Goal: Task Accomplishment & Management: Use online tool/utility

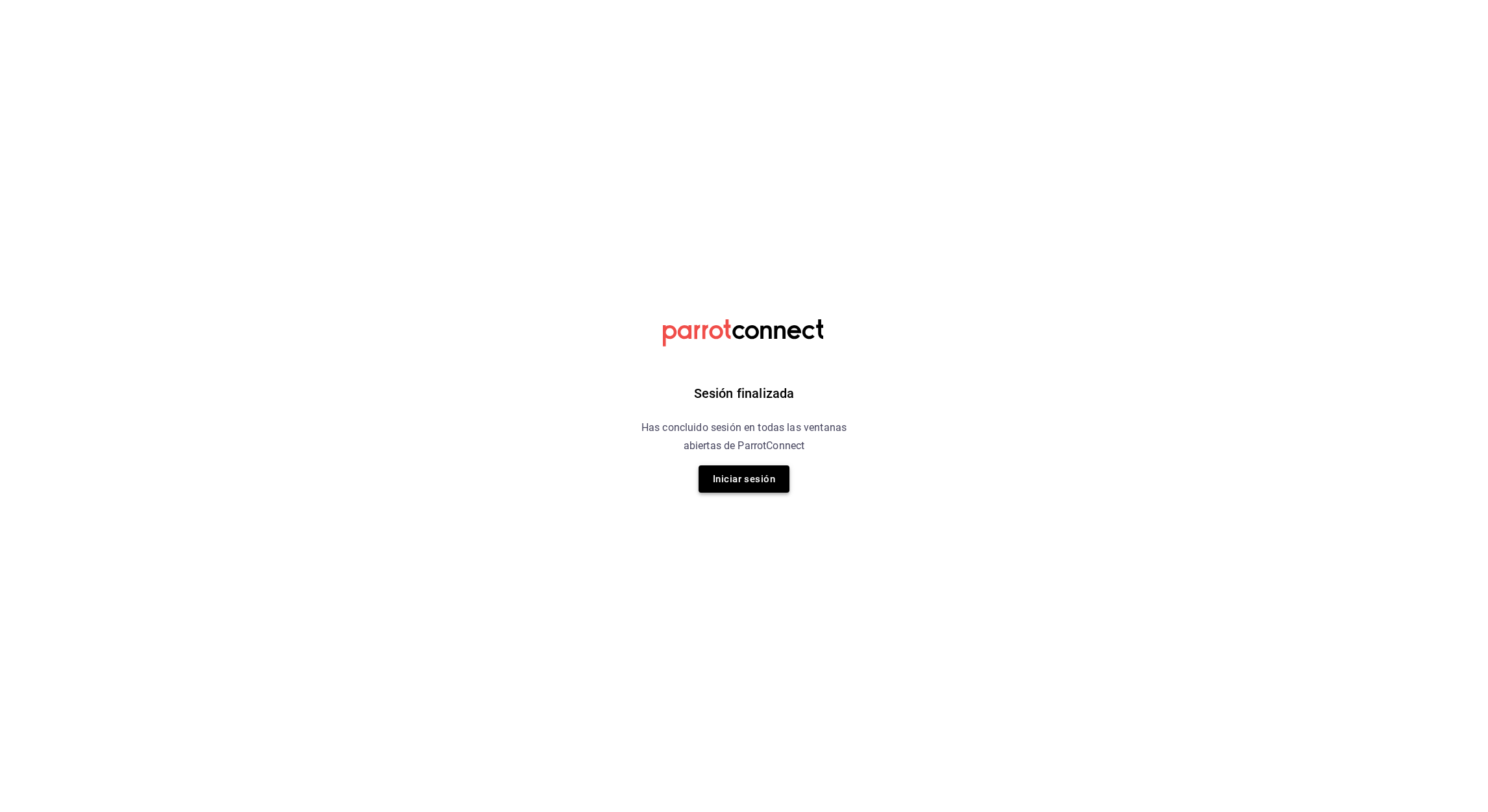
click at [757, 486] on button "Iniciar sesión" at bounding box center [744, 479] width 91 height 27
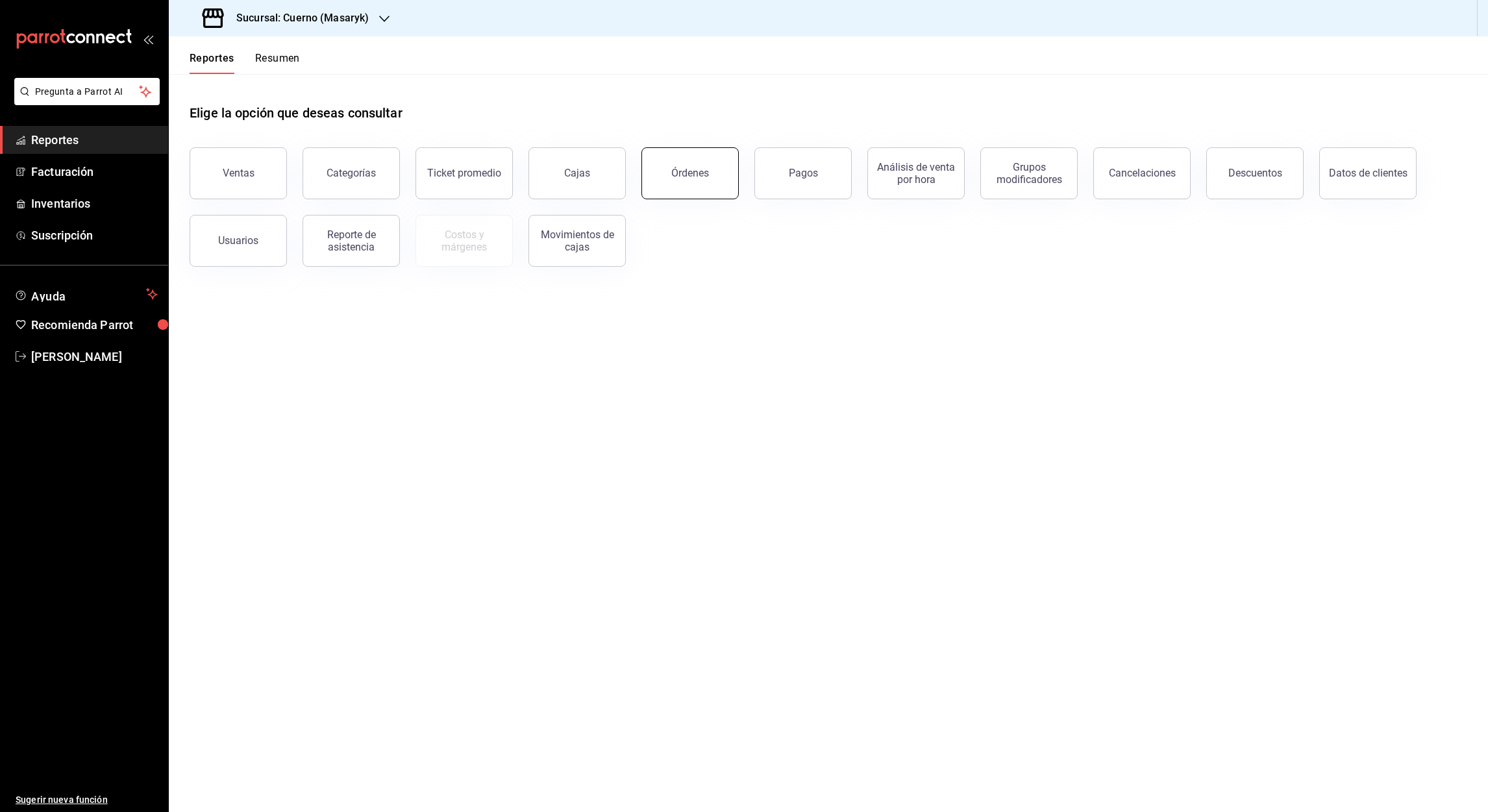
click at [687, 178] on div "Órdenes" at bounding box center [690, 173] width 38 height 12
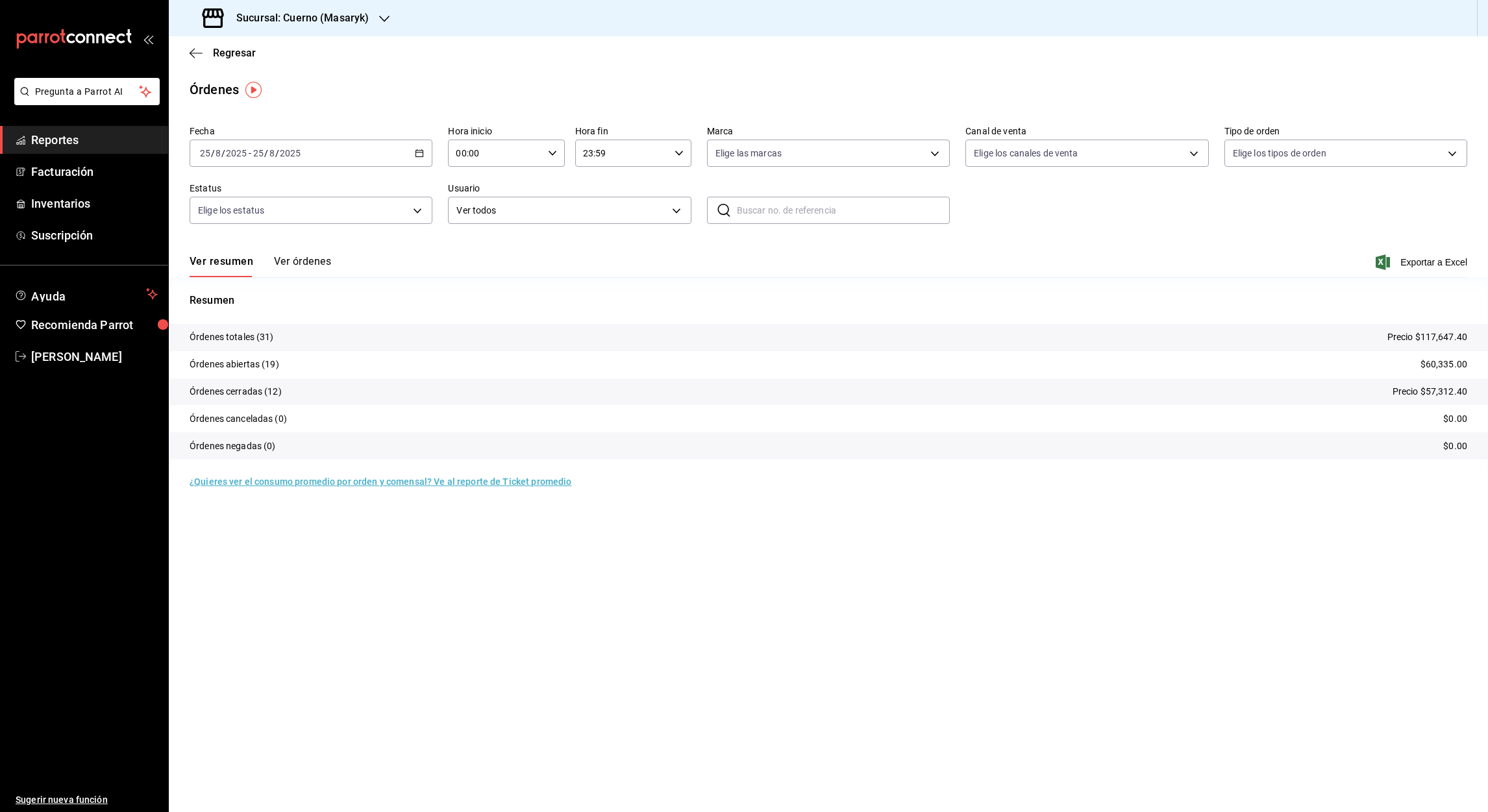
click at [423, 154] on \(Stroke\) "button" at bounding box center [420, 153] width 8 height 7
click at [233, 339] on span "Rango de fechas" at bounding box center [251, 339] width 100 height 14
click at [390, 326] on button "20" at bounding box center [385, 325] width 22 height 23
click at [339, 357] on abbr "25" at bounding box center [339, 354] width 8 height 9
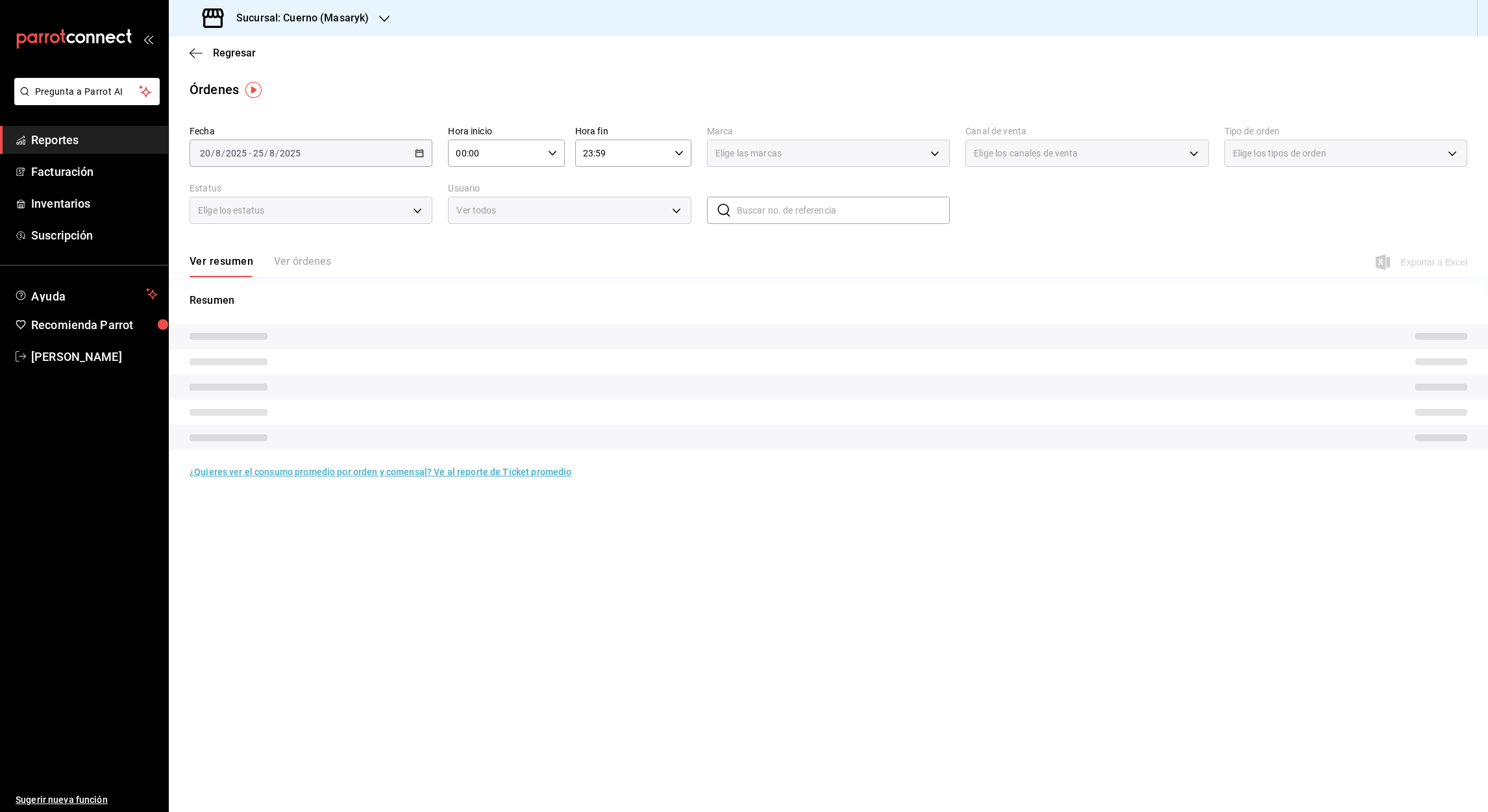
click at [462, 151] on input "00:00" at bounding box center [495, 153] width 94 height 26
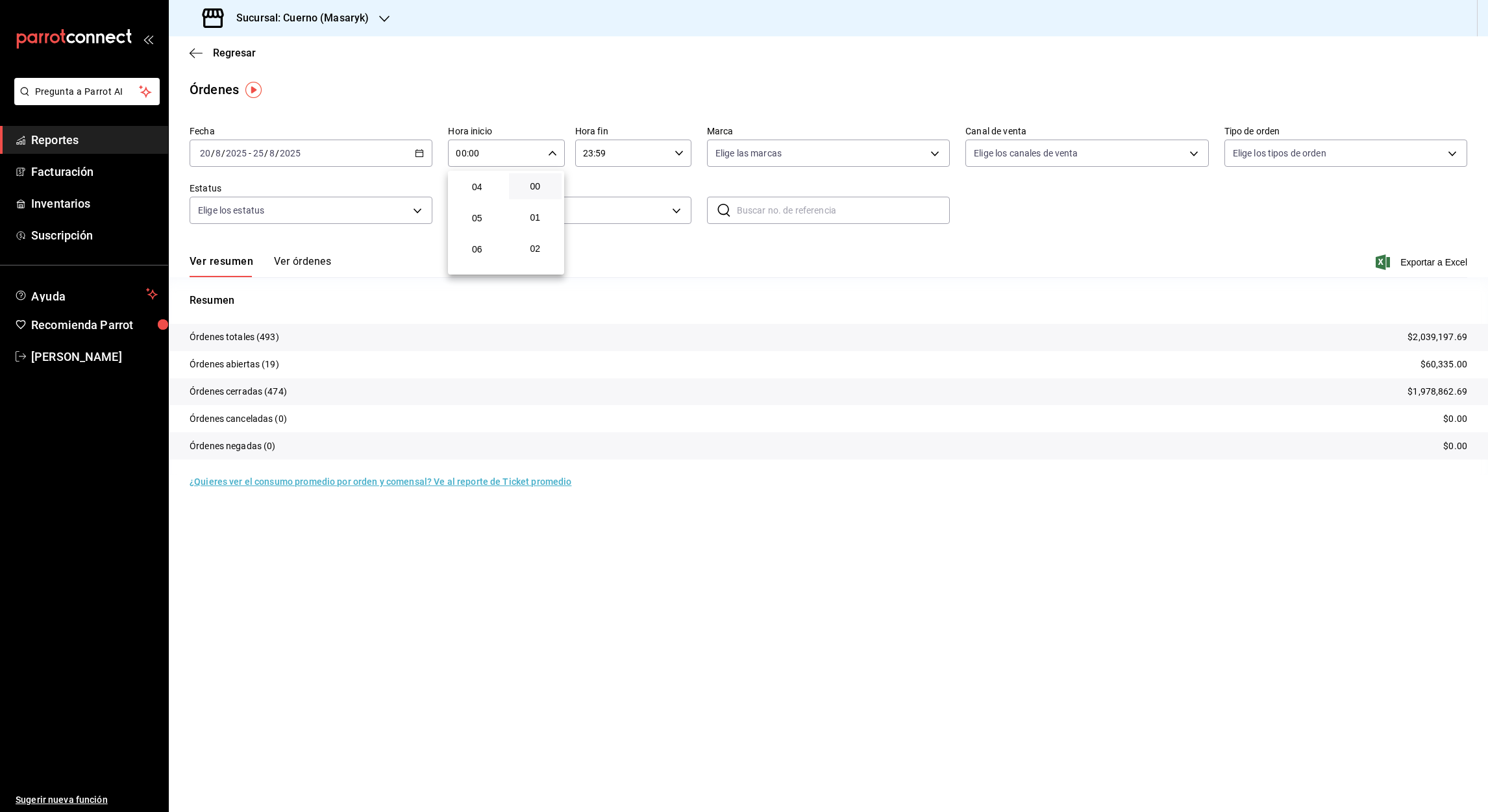
scroll to position [125, 0]
click at [478, 211] on span "05" at bounding box center [477, 216] width 38 height 10
type input "05:00"
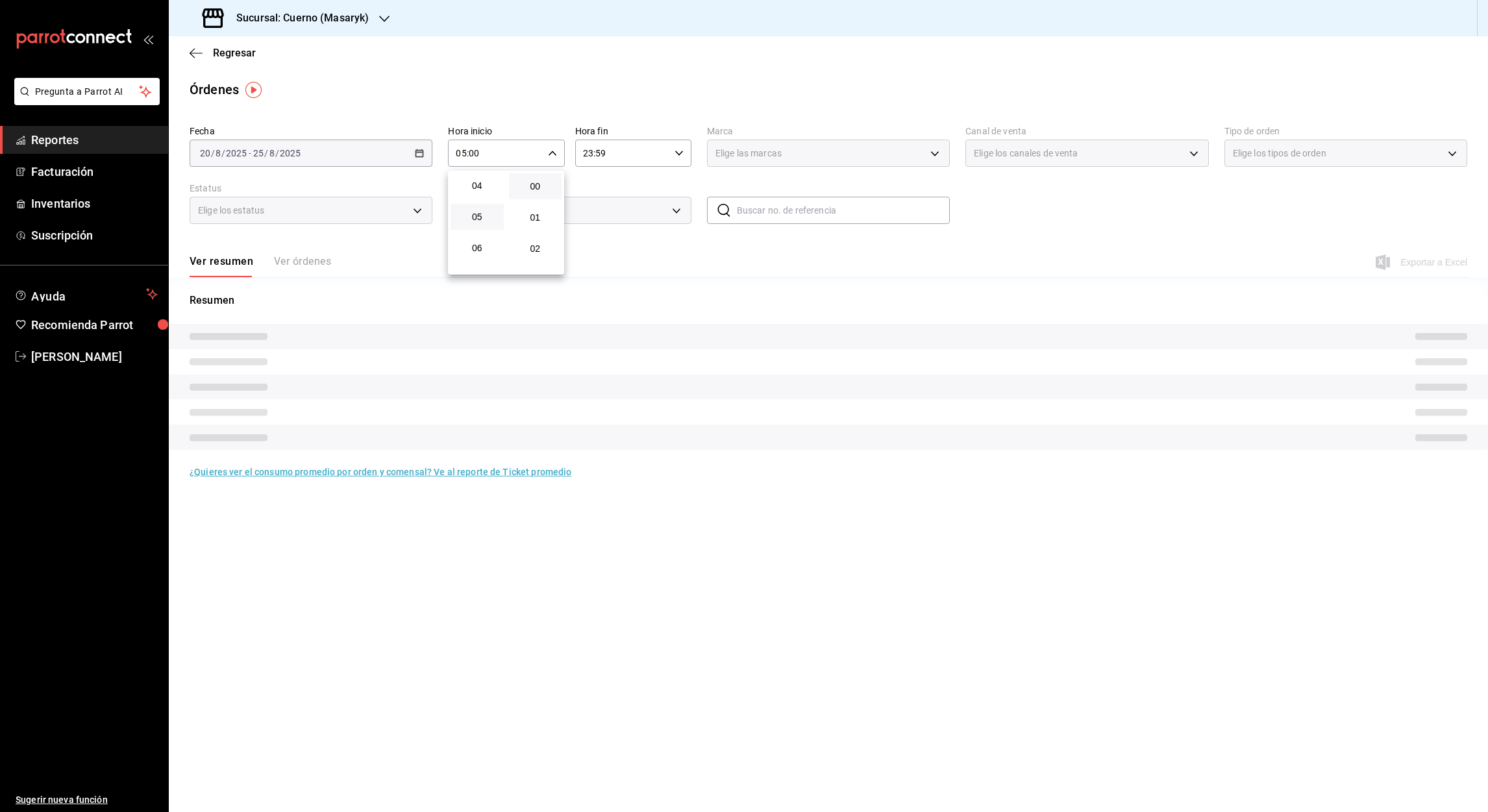
click at [584, 157] on div at bounding box center [744, 406] width 1488 height 812
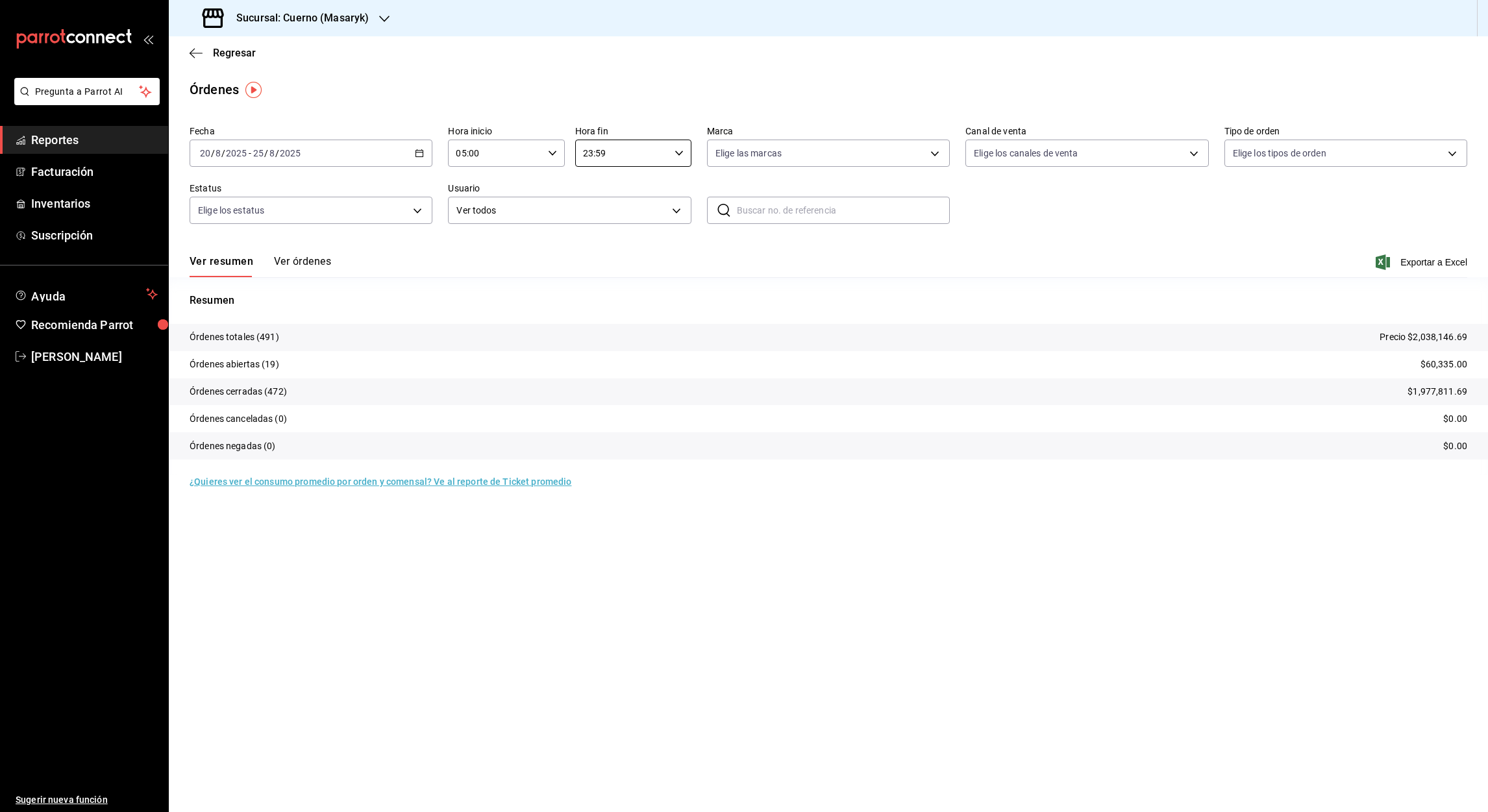
click at [585, 157] on input "23:59" at bounding box center [623, 153] width 94 height 26
click at [605, 264] on span "05" at bounding box center [604, 268] width 38 height 10
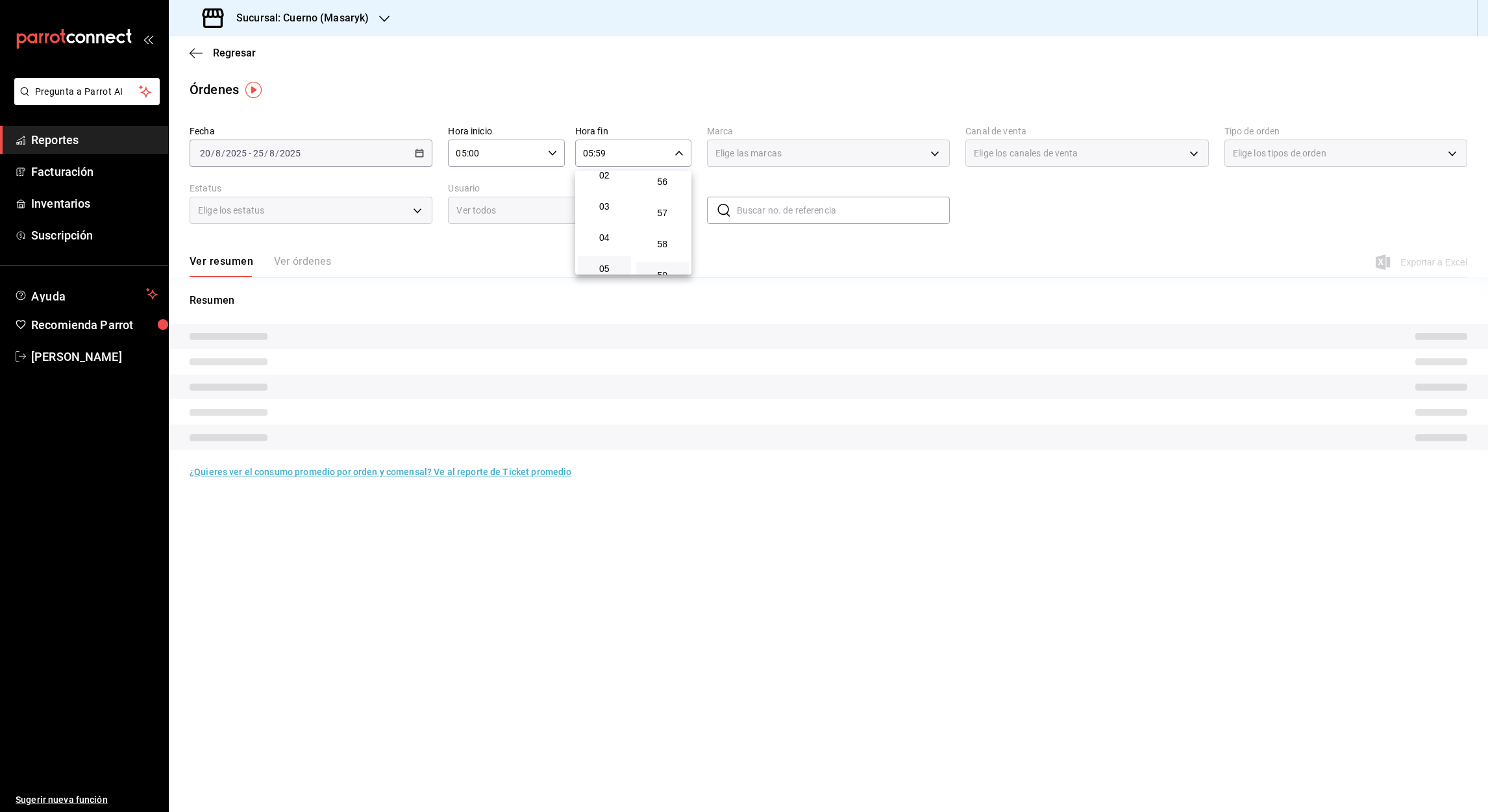
click at [601, 157] on div at bounding box center [744, 406] width 1488 height 812
click at [601, 157] on input "05:59" at bounding box center [623, 153] width 94 height 26
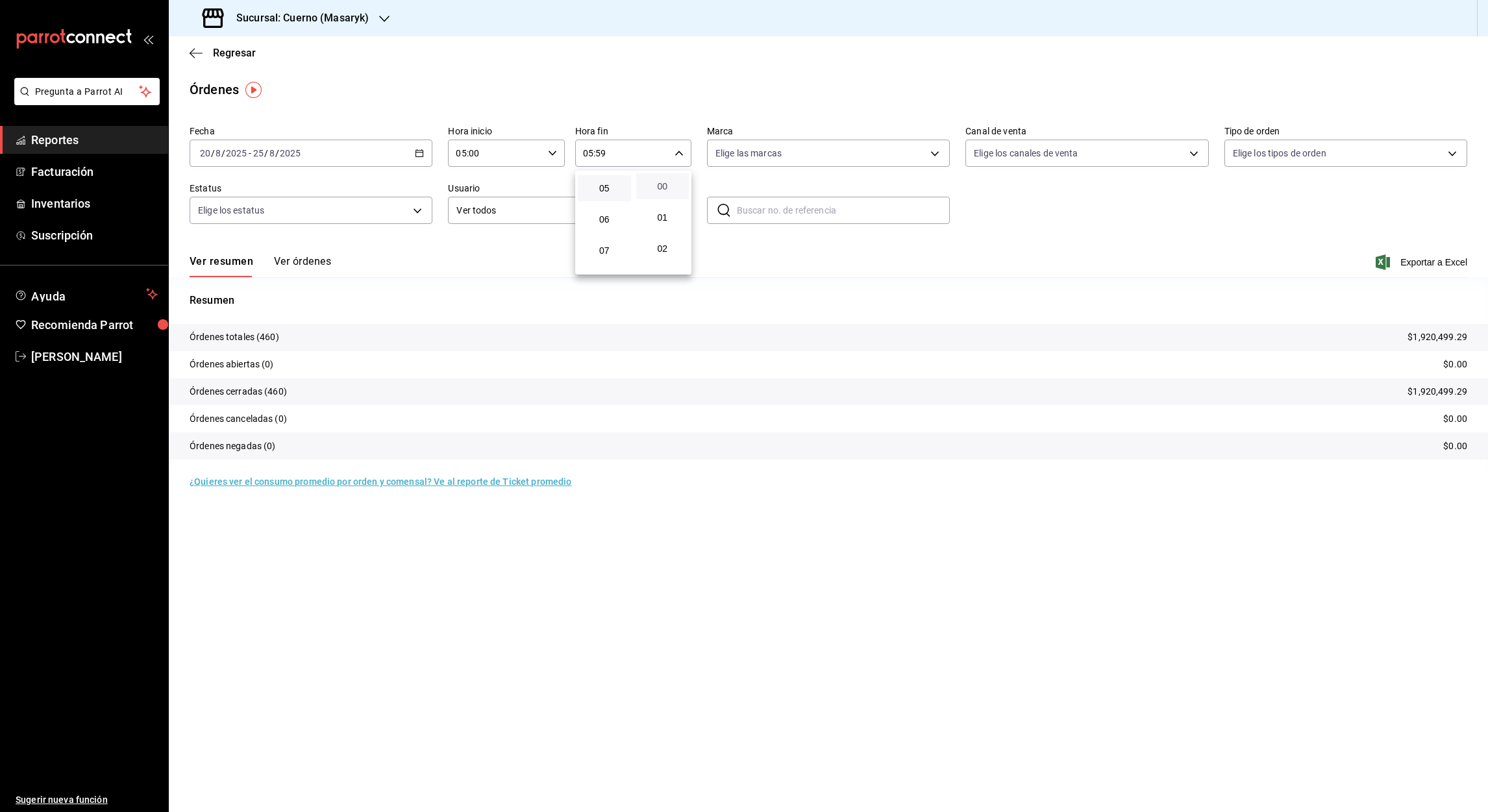
click at [664, 184] on span "00" at bounding box center [663, 186] width 38 height 10
type input "05:00"
click at [1436, 258] on div at bounding box center [744, 406] width 1488 height 812
click at [380, 19] on icon "button" at bounding box center [384, 19] width 10 height 10
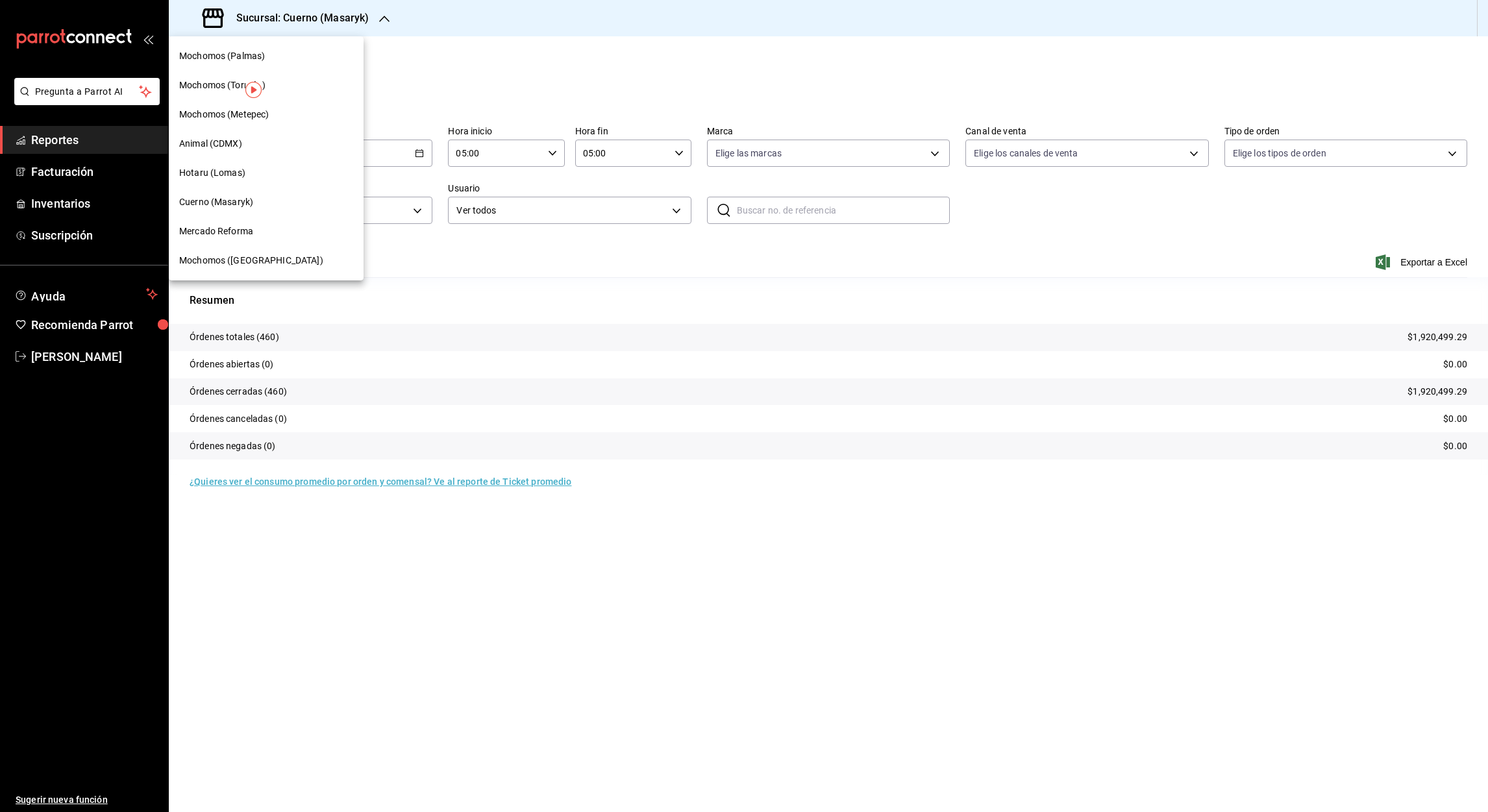
click at [244, 117] on span "Mochomos (Metepec)" at bounding box center [224, 115] width 89 height 14
click at [1426, 268] on span "Exportar a Excel" at bounding box center [1422, 262] width 89 height 15
click at [191, 54] on icon "button" at bounding box center [192, 52] width 5 height 10
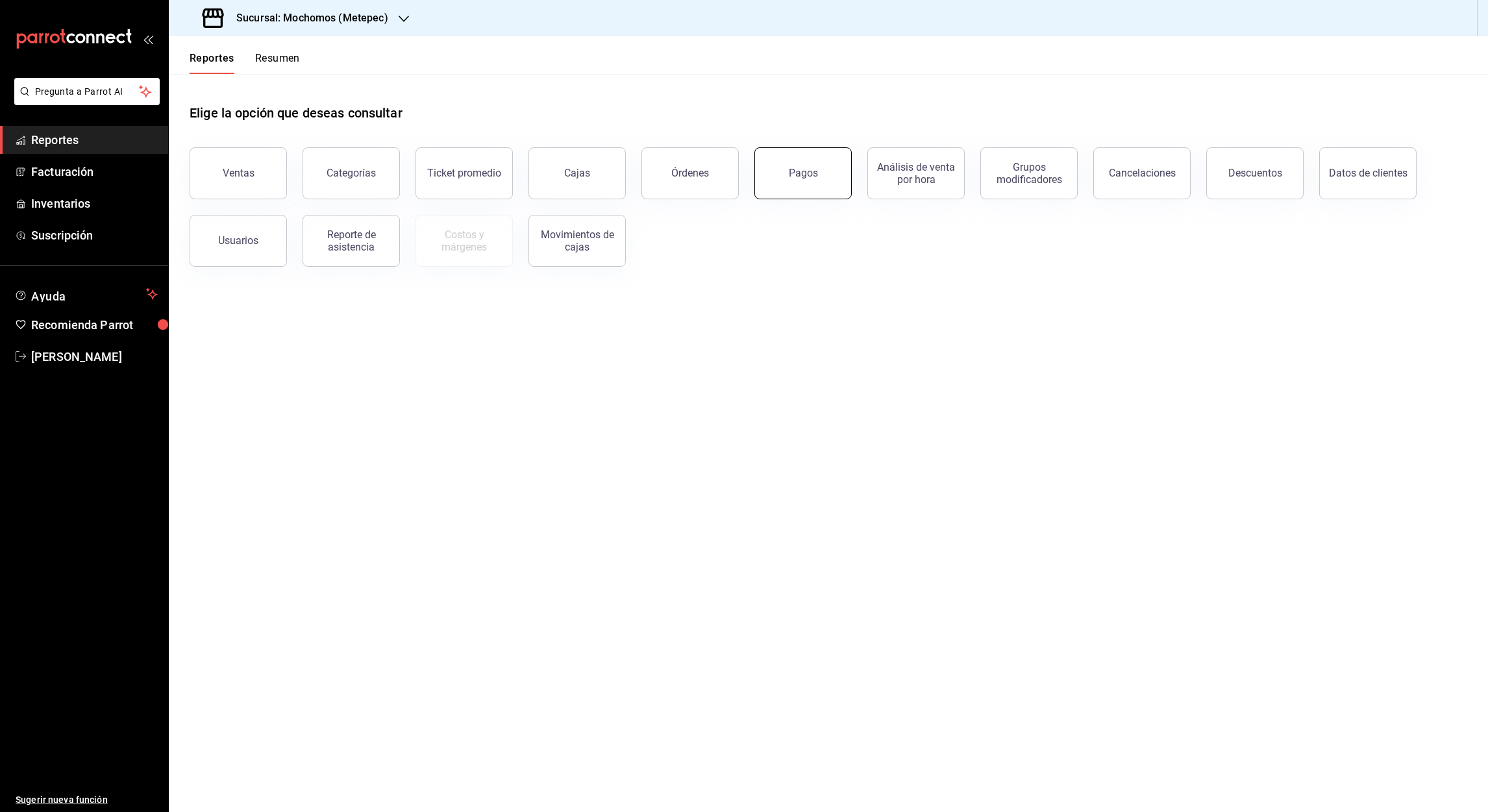
click at [816, 180] on button "Pagos" at bounding box center [803, 173] width 97 height 52
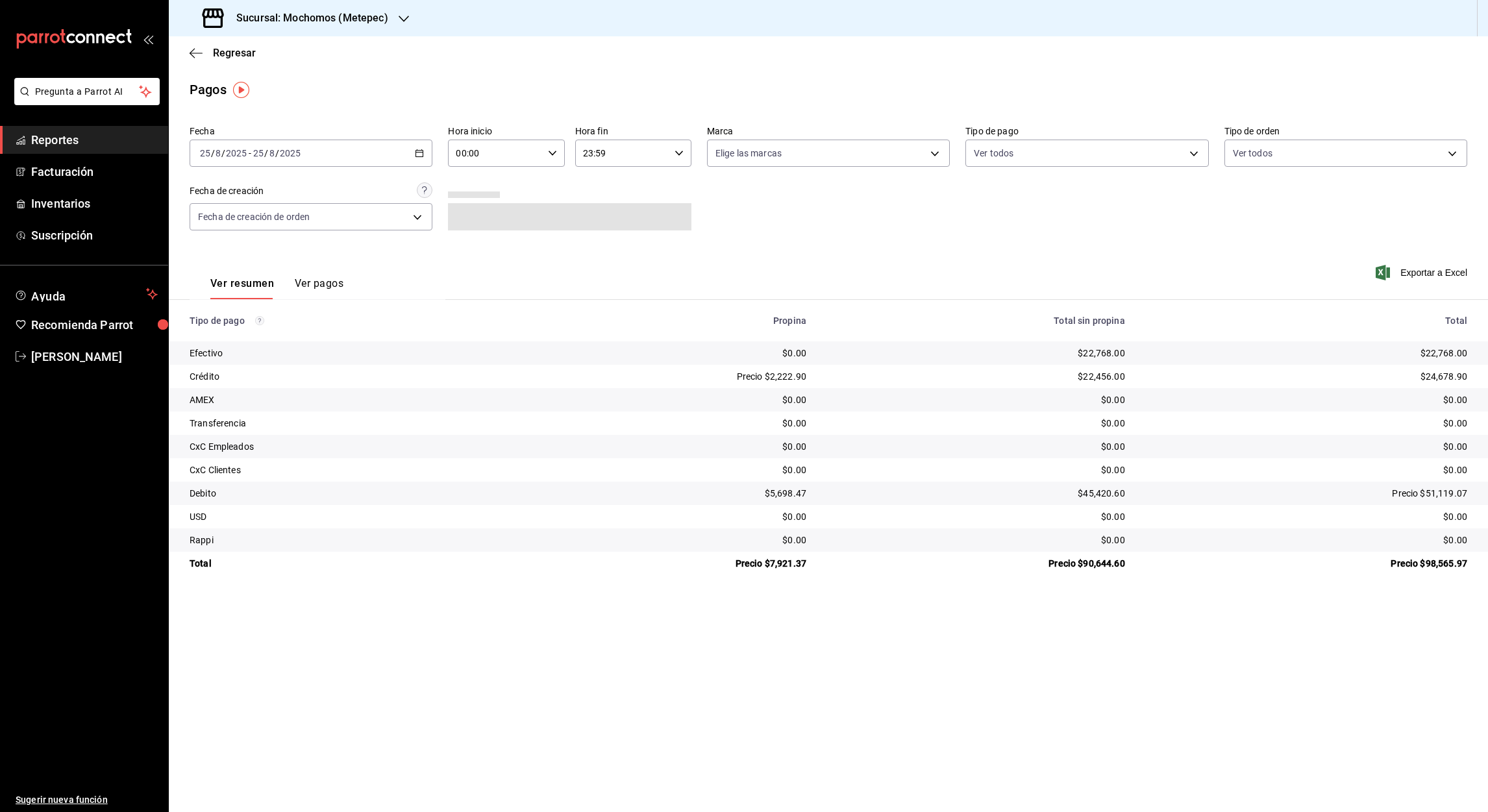
click at [464, 156] on input "00:00" at bounding box center [495, 153] width 94 height 26
click at [201, 153] on div at bounding box center [744, 406] width 1488 height 812
click at [417, 152] on \(Stroke\) "button" at bounding box center [420, 152] width 7 height 1
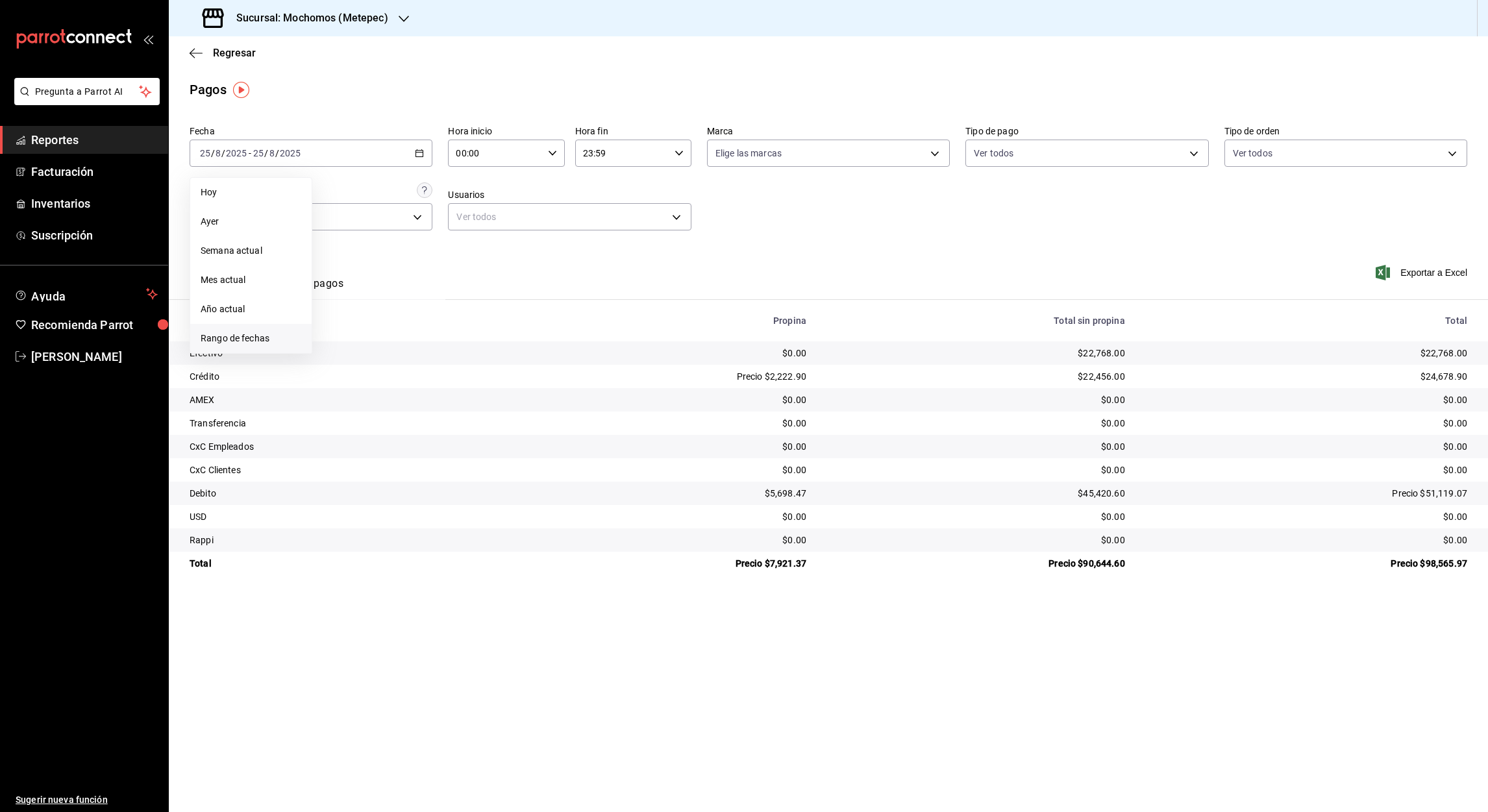
click at [250, 339] on span "Rango de fechas" at bounding box center [251, 339] width 100 height 14
click at [385, 321] on abbr "20" at bounding box center [385, 325] width 8 height 9
click at [339, 351] on abbr "25" at bounding box center [339, 354] width 8 height 9
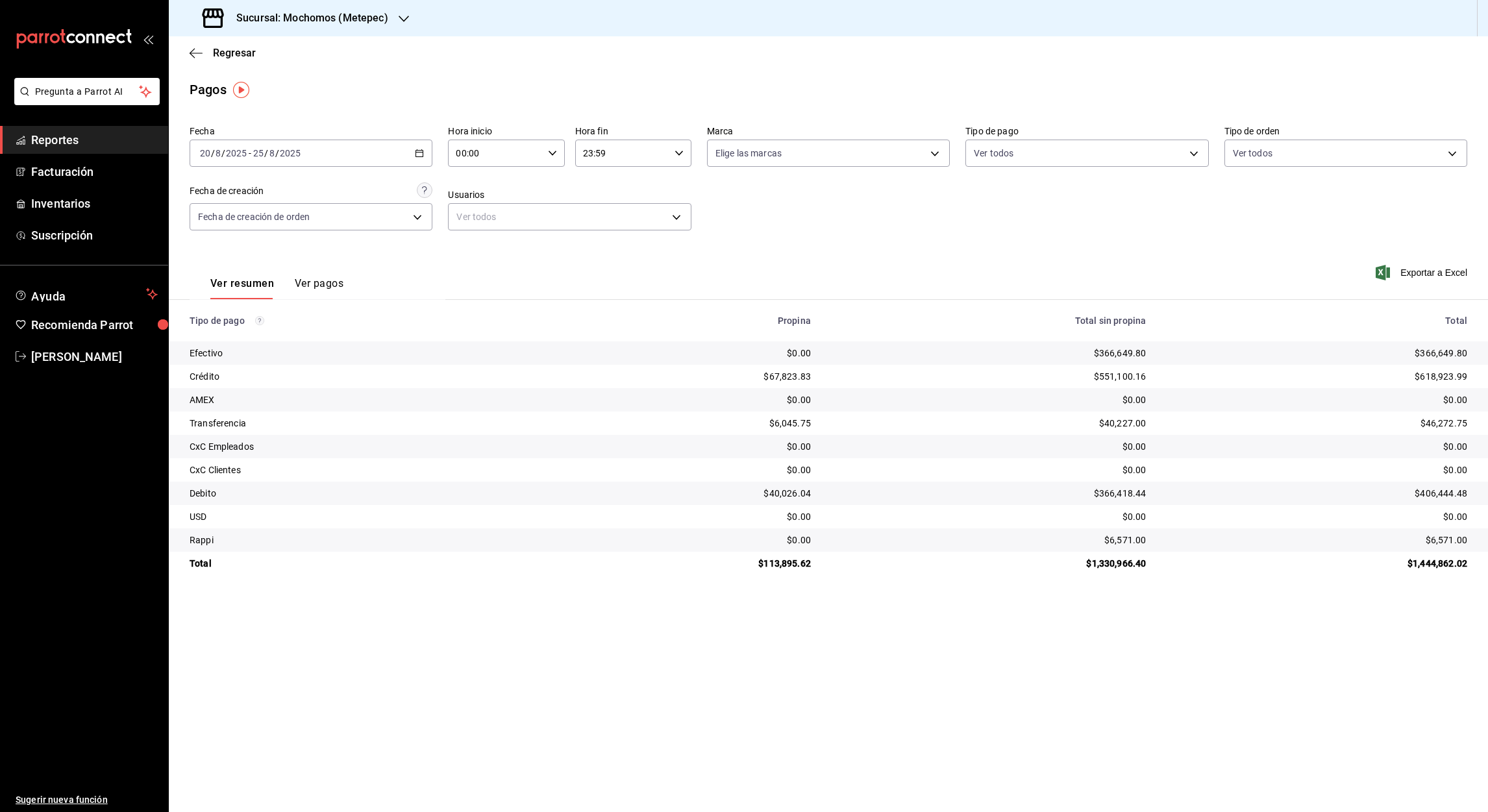
click at [458, 157] on input "00:00" at bounding box center [495, 153] width 94 height 26
click at [481, 234] on span "05" at bounding box center [477, 237] width 38 height 10
type input "05:00"
click at [591, 152] on div at bounding box center [744, 406] width 1488 height 812
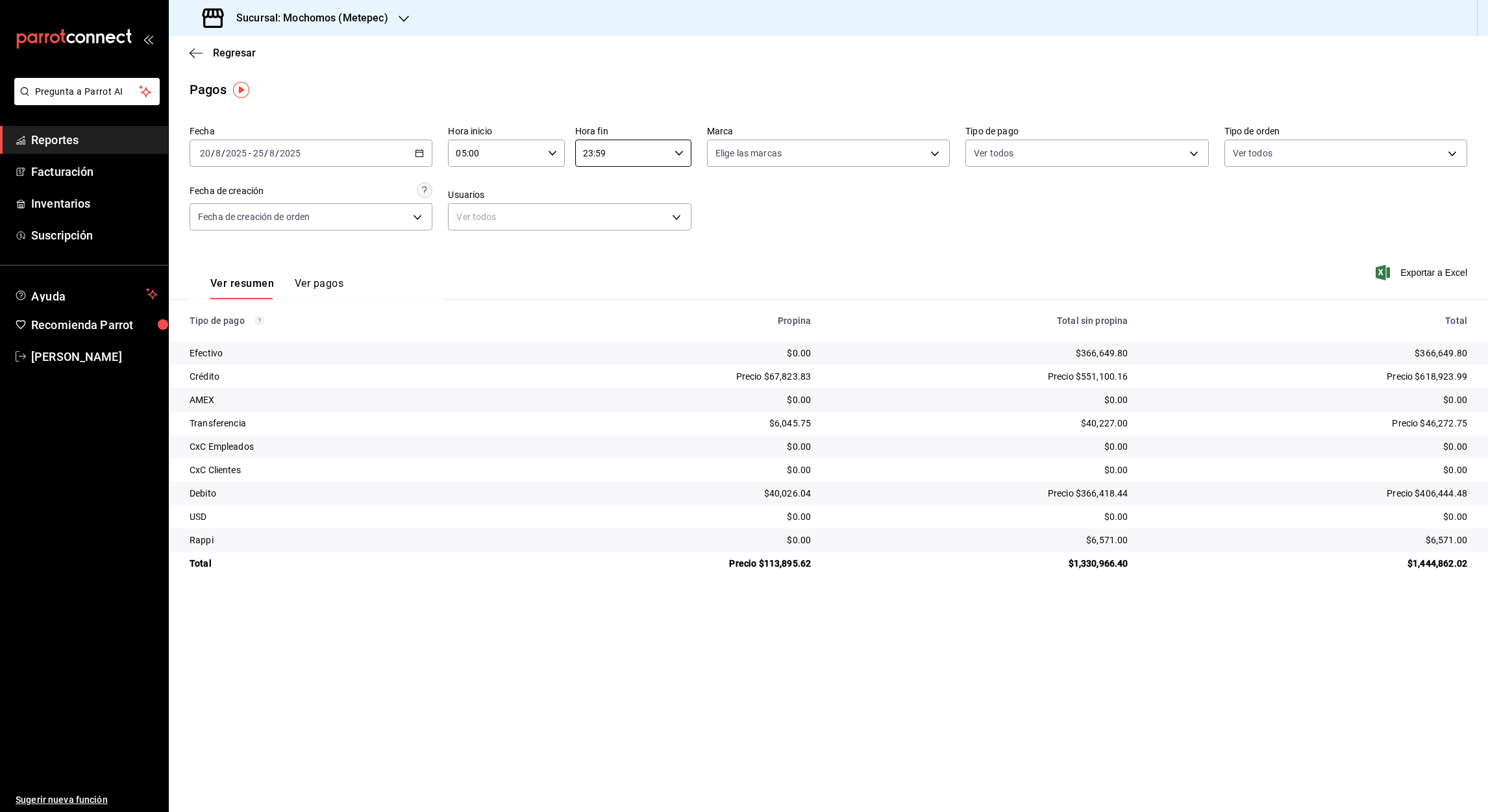
click at [591, 152] on input "23:59" at bounding box center [623, 153] width 94 height 26
click at [606, 178] on button "05" at bounding box center [604, 187] width 53 height 26
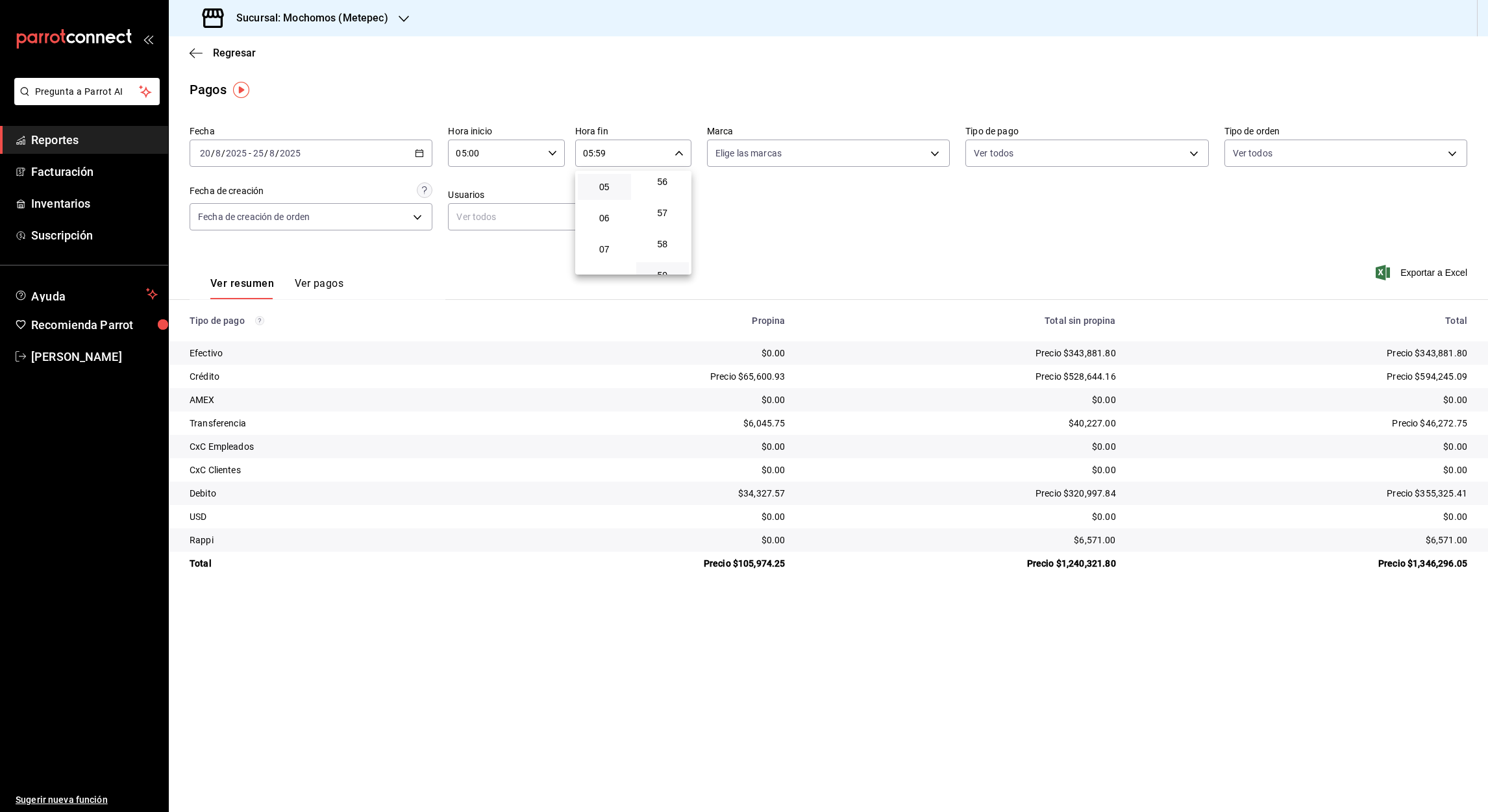
click at [598, 150] on div at bounding box center [744, 406] width 1488 height 812
click at [598, 150] on input "05:59" at bounding box center [623, 153] width 94 height 26
click at [663, 183] on span "00" at bounding box center [663, 186] width 38 height 10
type input "05:00"
click at [1428, 275] on div at bounding box center [744, 406] width 1488 height 812
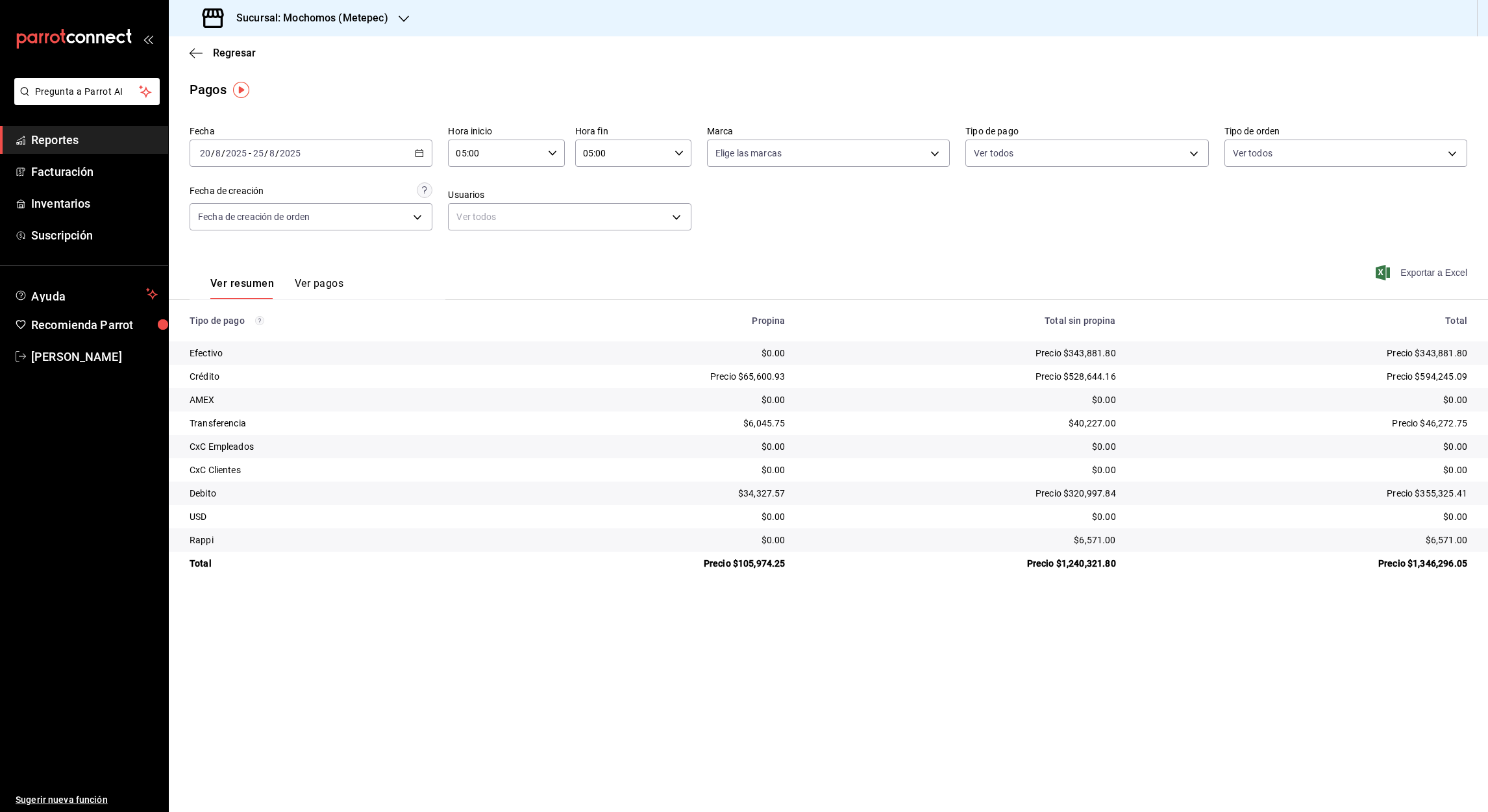
click at [1423, 271] on font "Exportar a Excel" at bounding box center [1434, 272] width 67 height 10
click at [776, 206] on div "Fecha [DATE] [DATE] - [DATE] [DATE] Hora inicio 05:00 Hora inicio Hora fin 05:0…" at bounding box center [828, 183] width 1278 height 126
click at [194, 51] on icon "button" at bounding box center [196, 52] width 13 height 12
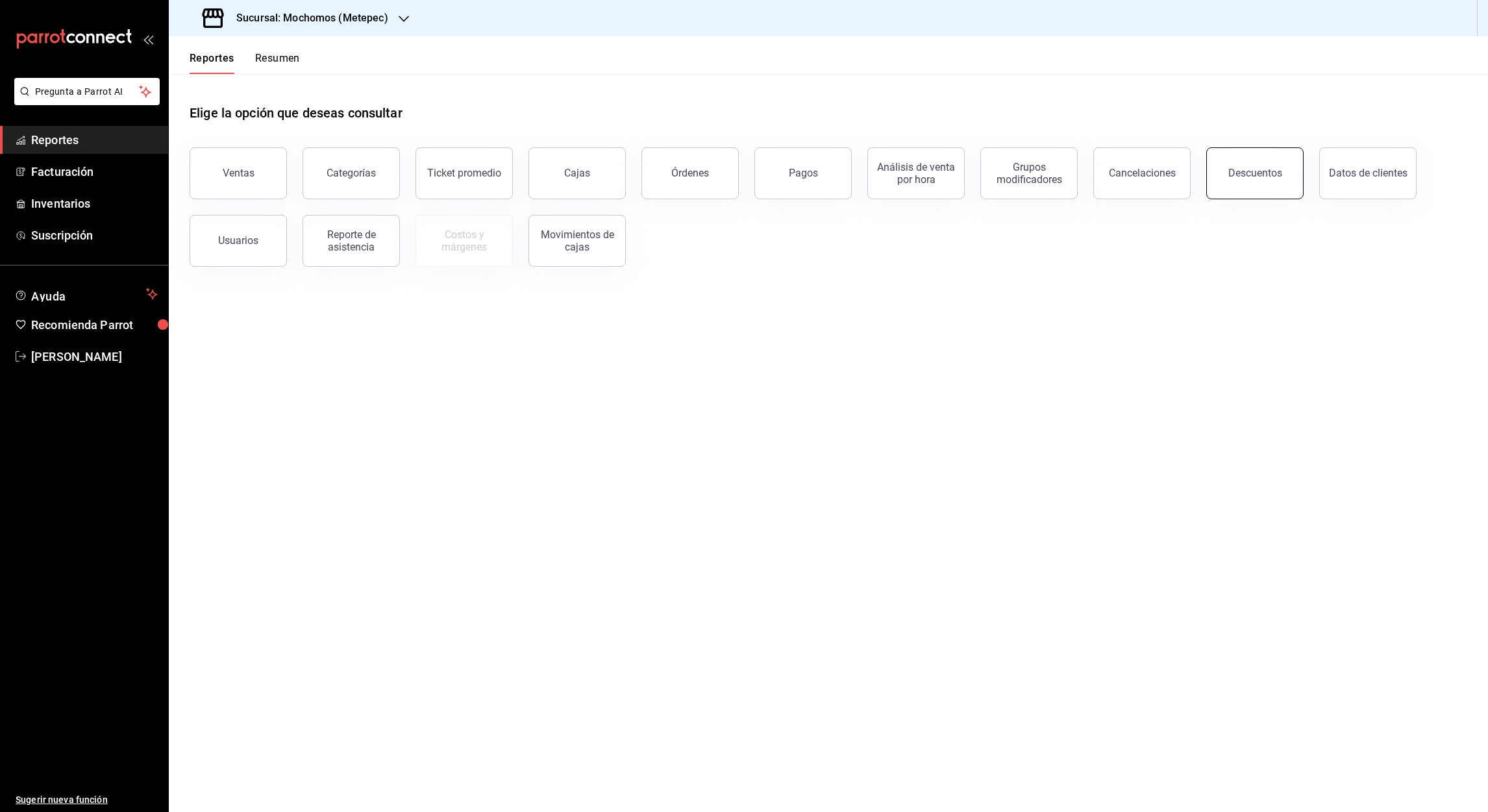
click at [1276, 190] on button "Descuentos" at bounding box center [1255, 173] width 97 height 52
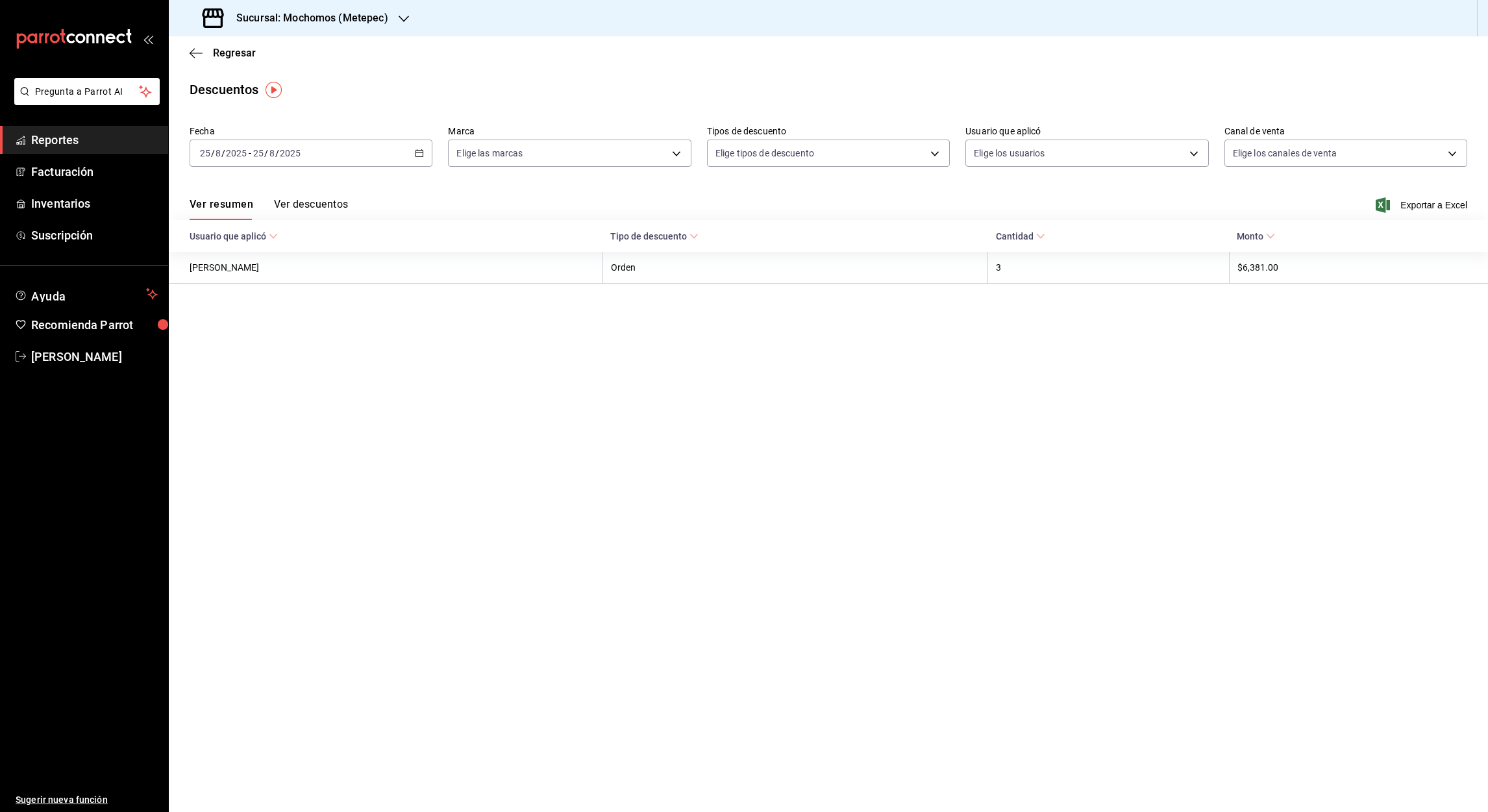
click at [424, 154] on div "[DATE] [DATE] - [DATE] [DATE]" at bounding box center [311, 153] width 243 height 27
click at [244, 335] on span "Rango de fechas" at bounding box center [251, 339] width 100 height 14
click at [388, 332] on button "20" at bounding box center [385, 325] width 22 height 23
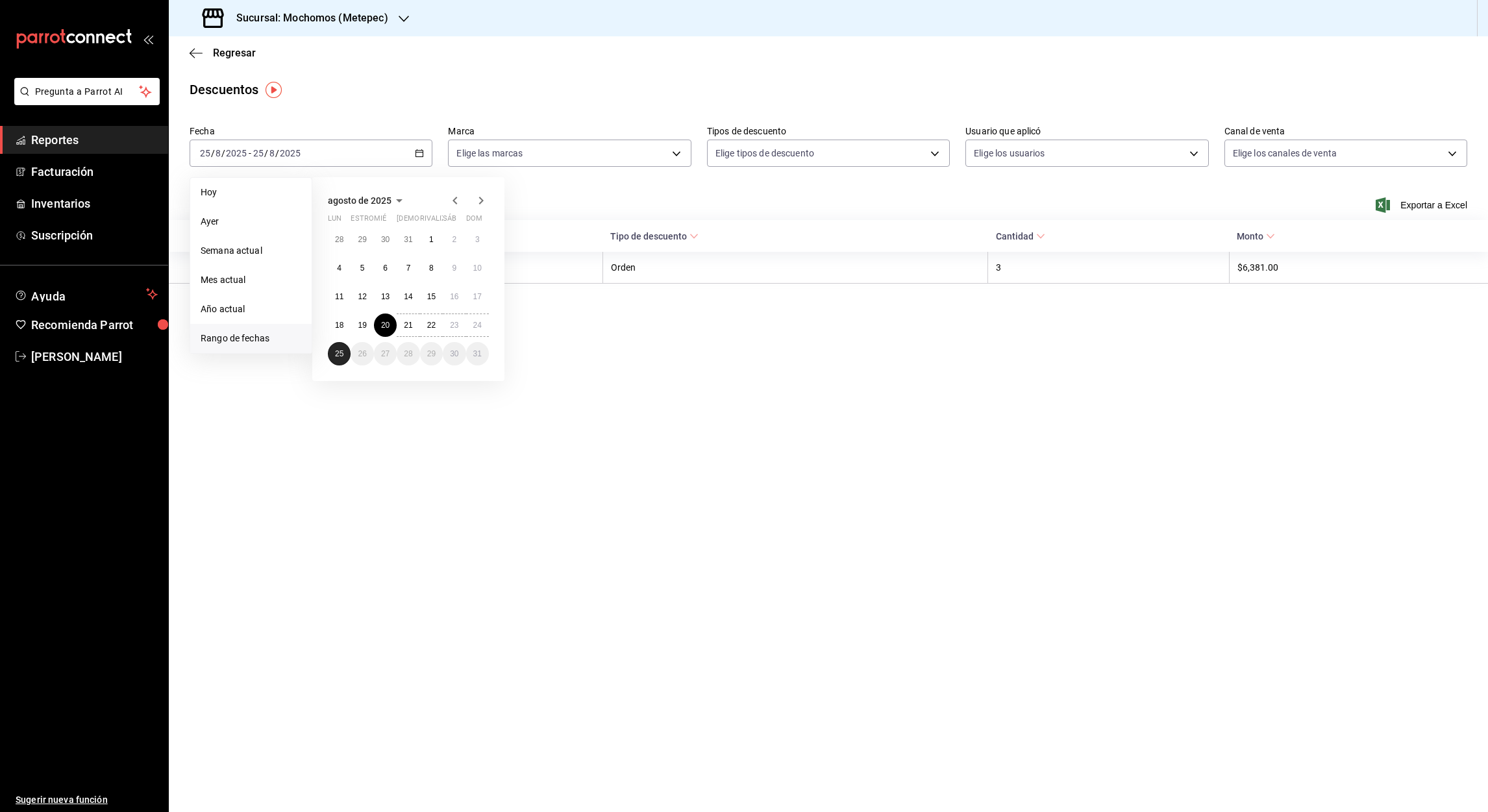
click at [335, 354] on abbr "25" at bounding box center [339, 354] width 8 height 9
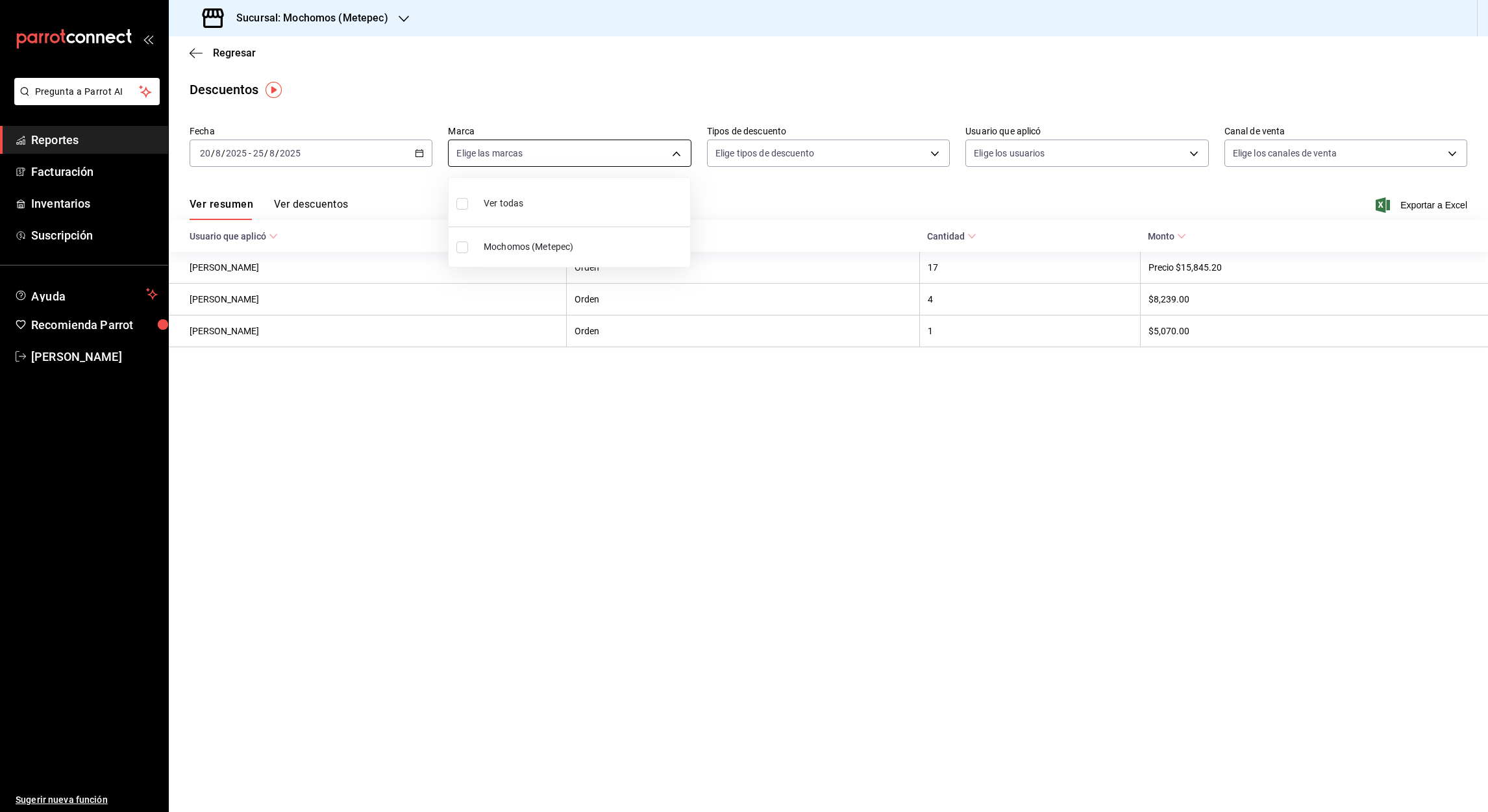
click at [673, 146] on body "Pregunta a Parrot AI Reportes Facturación Inventarios Suscripción Ayuda Recomie…" at bounding box center [744, 406] width 1488 height 812
click at [461, 246] on input "checkbox" at bounding box center [462, 247] width 12 height 12
checkbox input "true"
type input "2365f74e-aa6b-4392-bdf2-72765591bddf"
checkbox input "true"
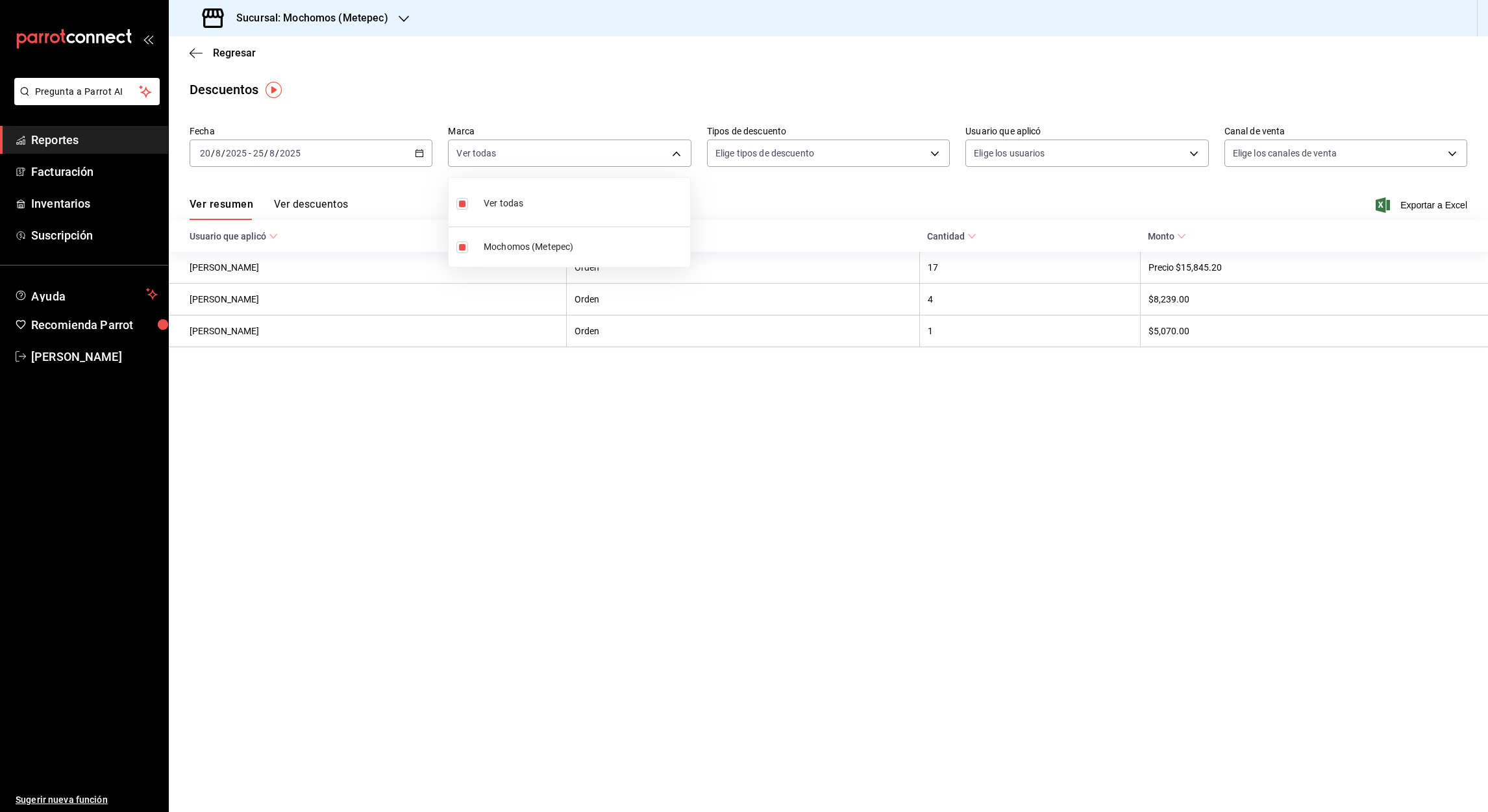
click at [1412, 201] on div at bounding box center [744, 406] width 1488 height 812
click at [1417, 209] on font "Exportar a Excel" at bounding box center [1434, 204] width 67 height 10
click at [1417, 209] on div "Exportando a excel..." at bounding box center [1415, 204] width 105 height 12
